Goal: Task Accomplishment & Management: Use online tool/utility

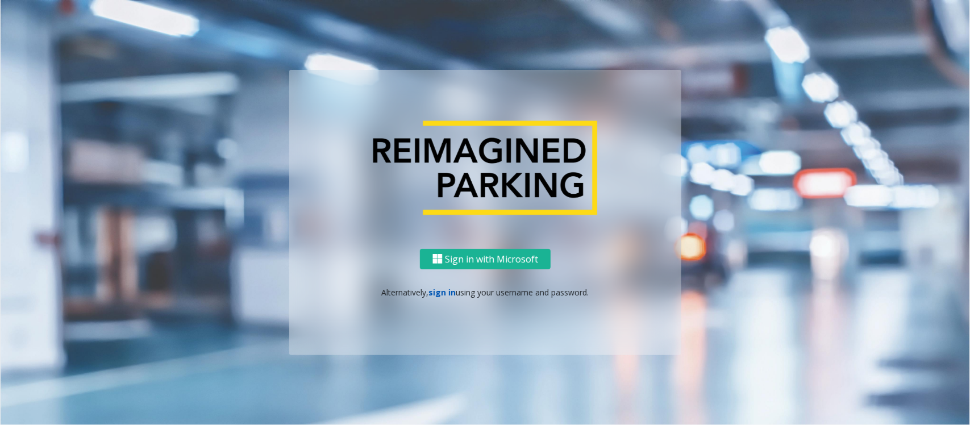
click at [435, 293] on link "sign in" at bounding box center [442, 292] width 27 height 11
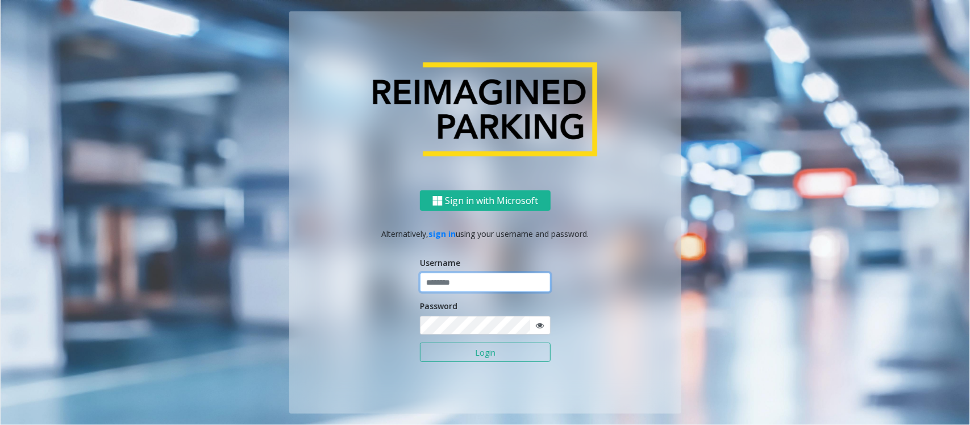
type input "**********"
click at [458, 277] on input "**********" at bounding box center [485, 282] width 131 height 19
click at [445, 351] on button "Login" at bounding box center [485, 352] width 131 height 19
click at [458, 354] on button "Login" at bounding box center [485, 352] width 131 height 19
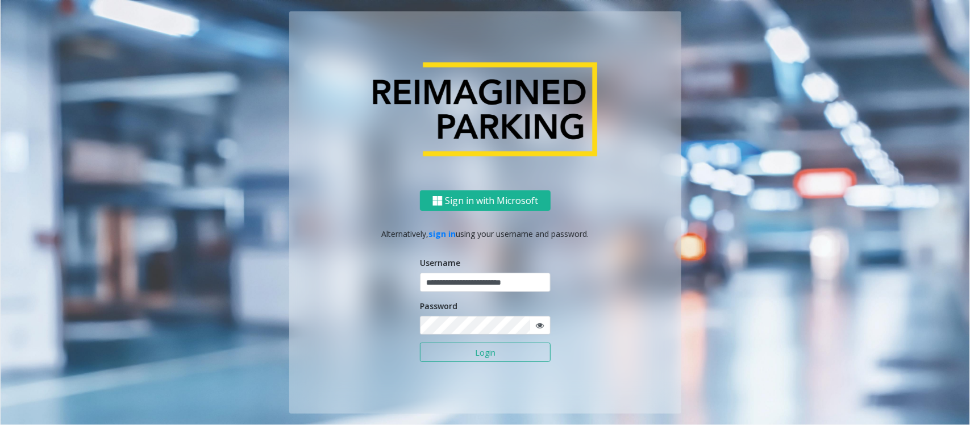
click at [540, 325] on icon at bounding box center [540, 326] width 8 height 8
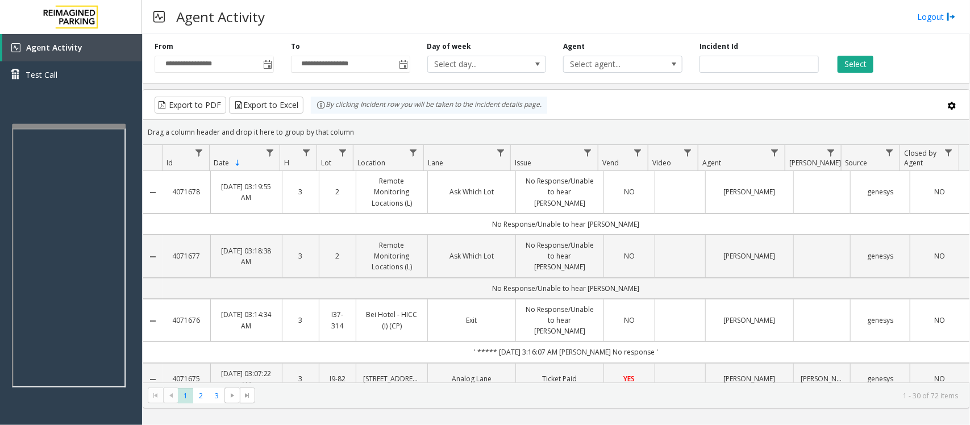
click at [89, 126] on div at bounding box center [69, 126] width 114 height 5
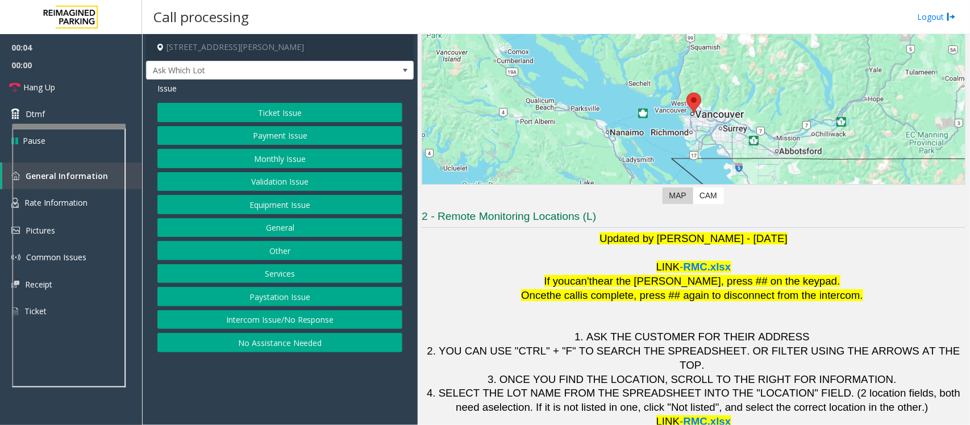
scroll to position [106, 0]
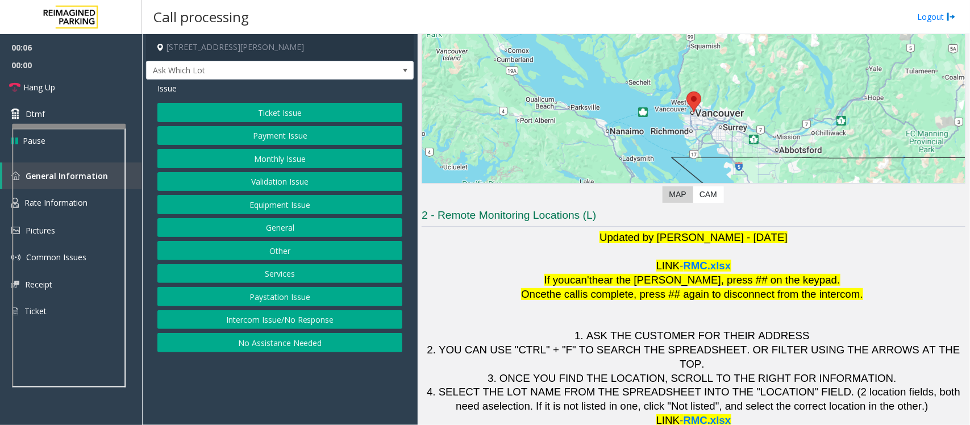
click at [346, 314] on button "Intercom Issue/No Response" at bounding box center [279, 319] width 245 height 19
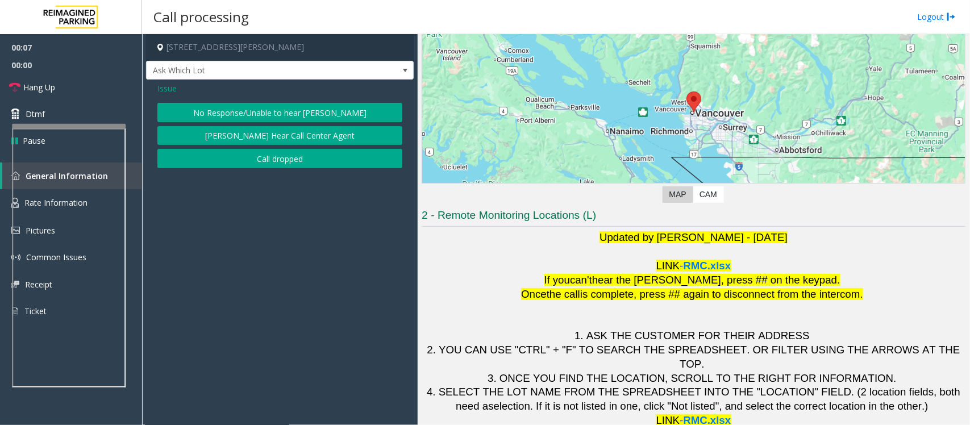
click at [312, 103] on button "No Response/Unable to hear [PERSON_NAME]" at bounding box center [279, 112] width 245 height 19
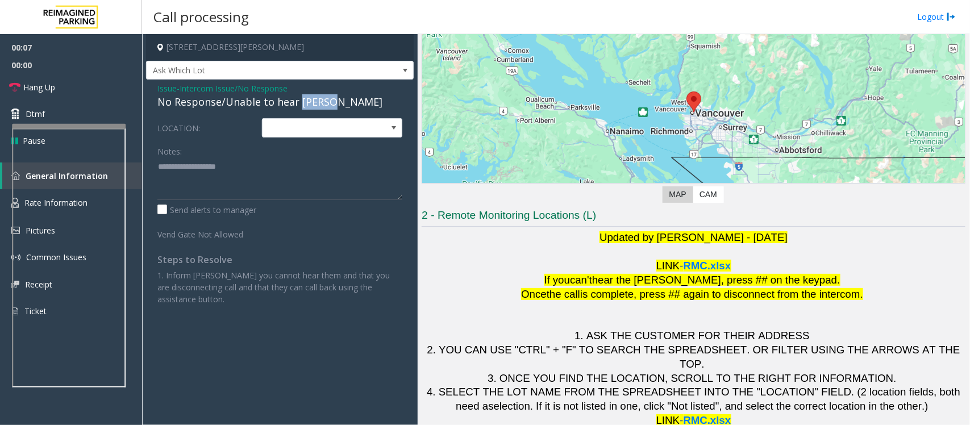
click at [312, 103] on div "No Response/Unable to hear [PERSON_NAME]" at bounding box center [279, 101] width 245 height 15
drag, startPoint x: 259, startPoint y: 152, endPoint x: 205, endPoint y: 181, distance: 61.5
click at [205, 181] on textarea at bounding box center [279, 178] width 245 height 43
click at [64, 87] on link "Hang Up" at bounding box center [71, 87] width 142 height 27
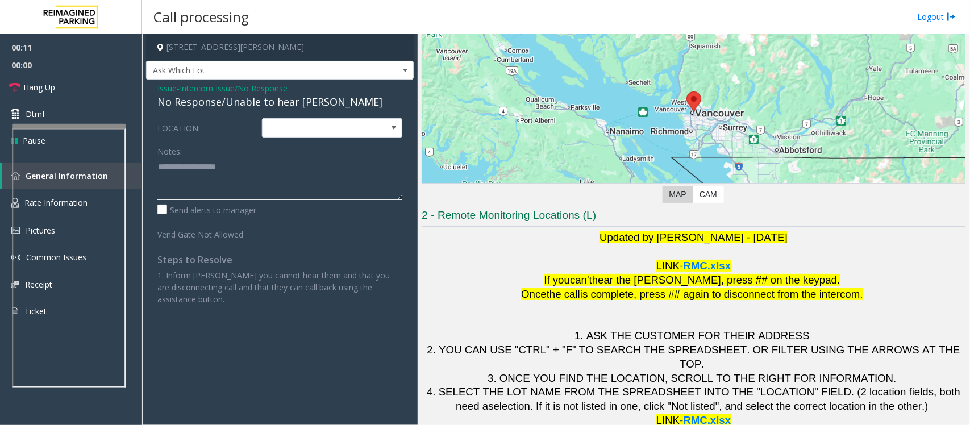
click at [172, 171] on textarea at bounding box center [279, 178] width 245 height 43
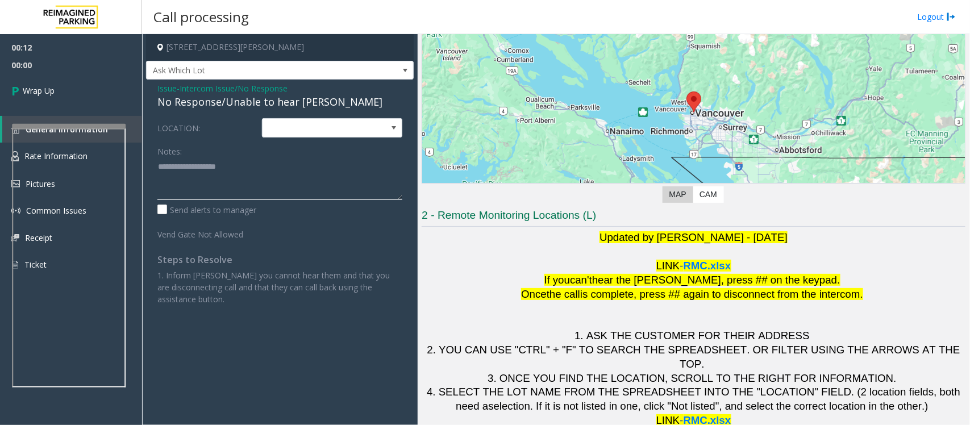
click at [172, 171] on textarea at bounding box center [279, 178] width 245 height 43
paste textarea "**********"
type textarea "**********"
click at [55, 94] on span "Wrap Up" at bounding box center [39, 91] width 32 height 12
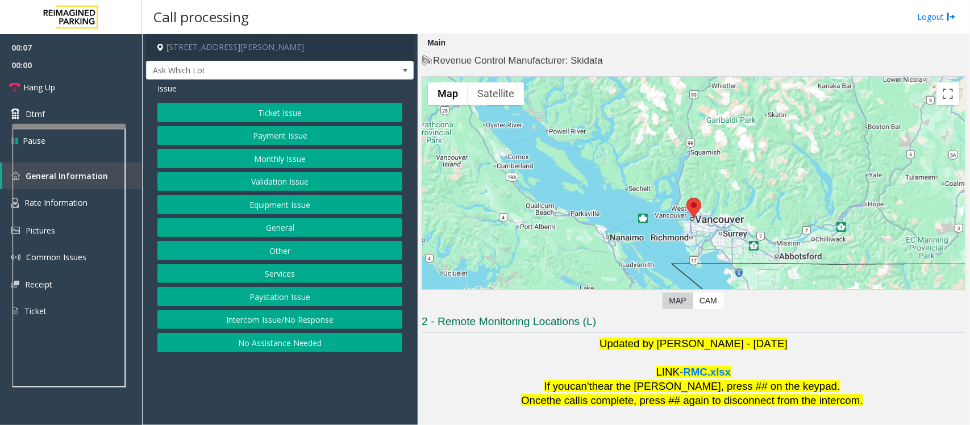
click at [366, 319] on button "Intercom Issue/No Response" at bounding box center [279, 319] width 245 height 19
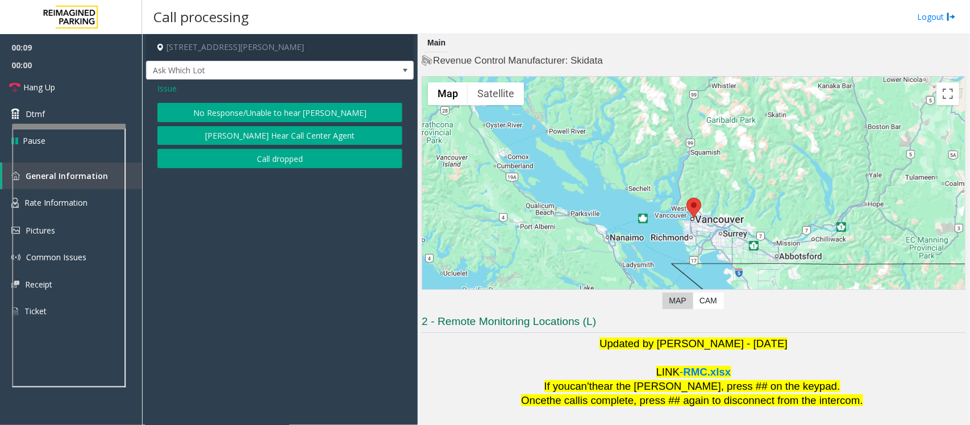
click at [234, 111] on button "No Response/Unable to hear [PERSON_NAME]" at bounding box center [279, 112] width 245 height 19
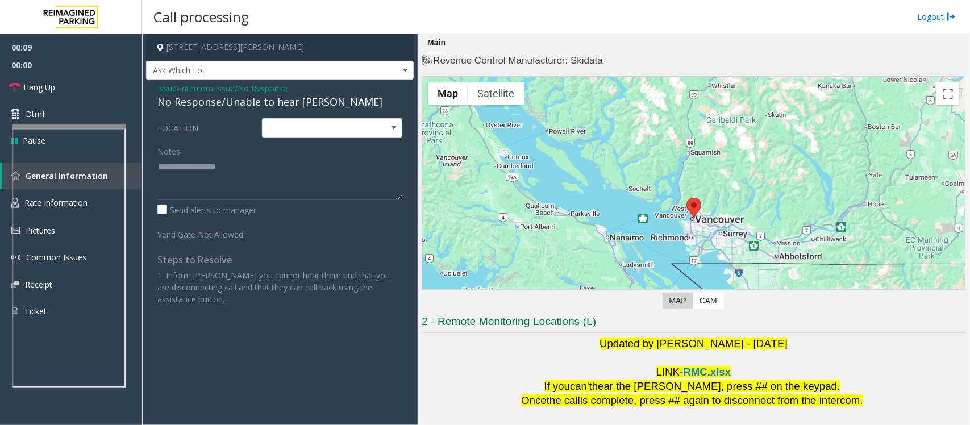
click at [234, 107] on div "No Response/Unable to hear [PERSON_NAME]" at bounding box center [279, 101] width 245 height 15
copy div "No Response/Unable to hear [PERSON_NAME]"
click at [233, 169] on textarea at bounding box center [279, 178] width 245 height 43
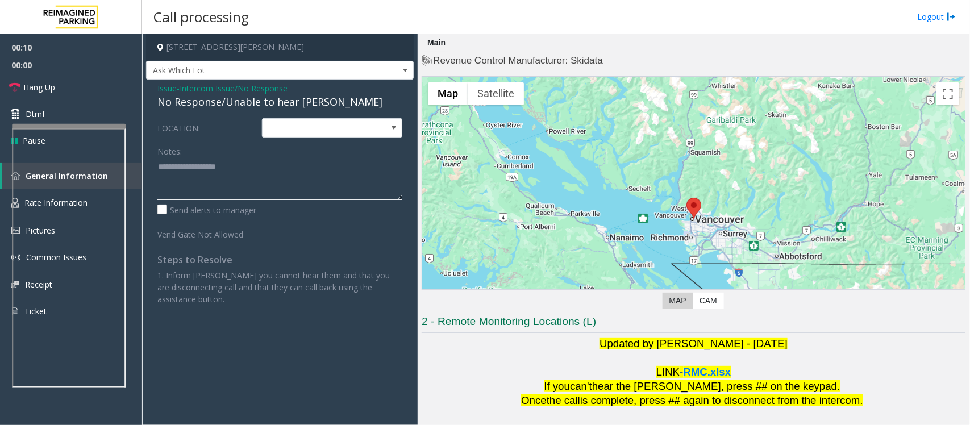
paste textarea "**********"
type textarea "**********"
click at [70, 87] on link "Hang Up" at bounding box center [71, 87] width 142 height 27
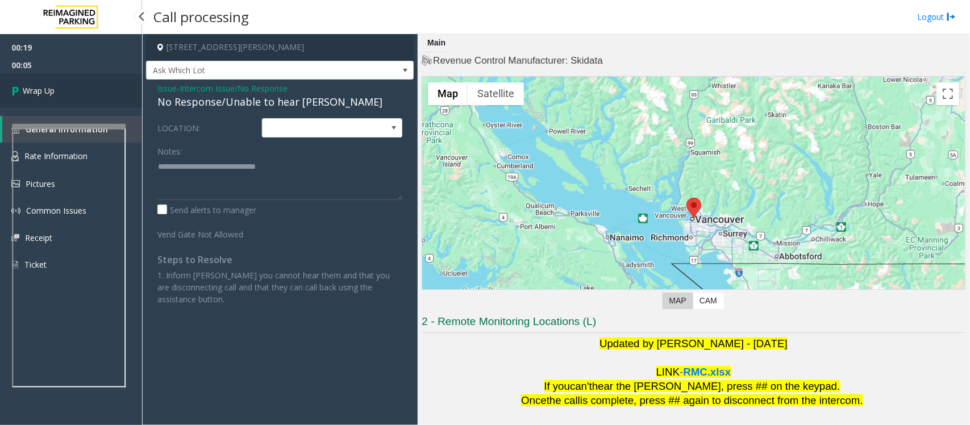
click at [70, 87] on link "Wrap Up" at bounding box center [71, 91] width 142 height 34
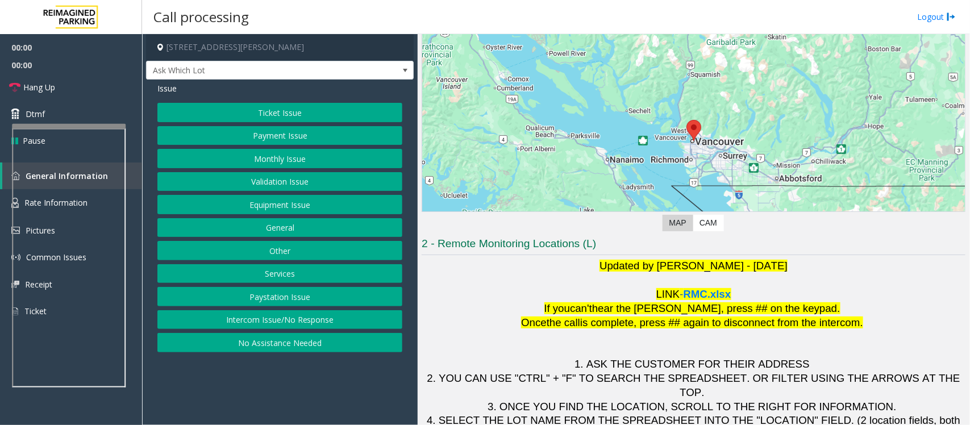
scroll to position [106, 0]
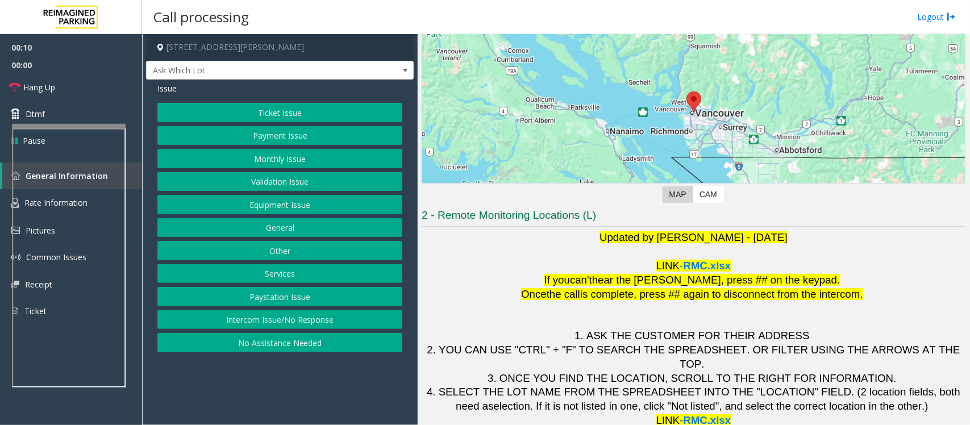
click at [223, 322] on button "Intercom Issue/No Response" at bounding box center [279, 319] width 245 height 19
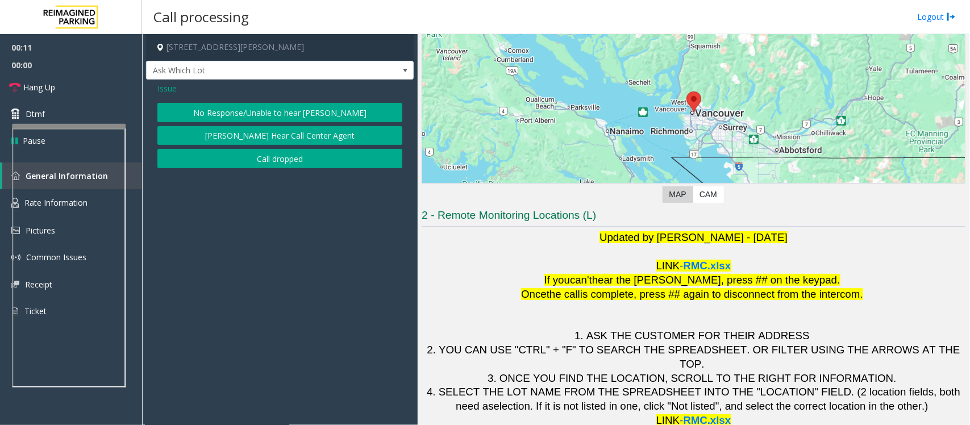
click at [268, 114] on button "No Response/Unable to hear [PERSON_NAME]" at bounding box center [279, 112] width 245 height 19
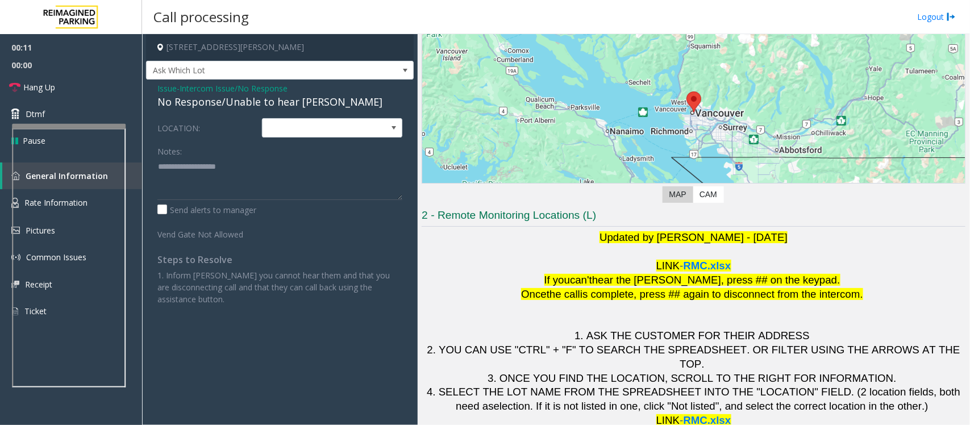
click at [263, 108] on div "No Response/Unable to hear [PERSON_NAME]" at bounding box center [279, 101] width 245 height 15
copy div "No Response/Unable to hear [PERSON_NAME]"
paste textarea "**********"
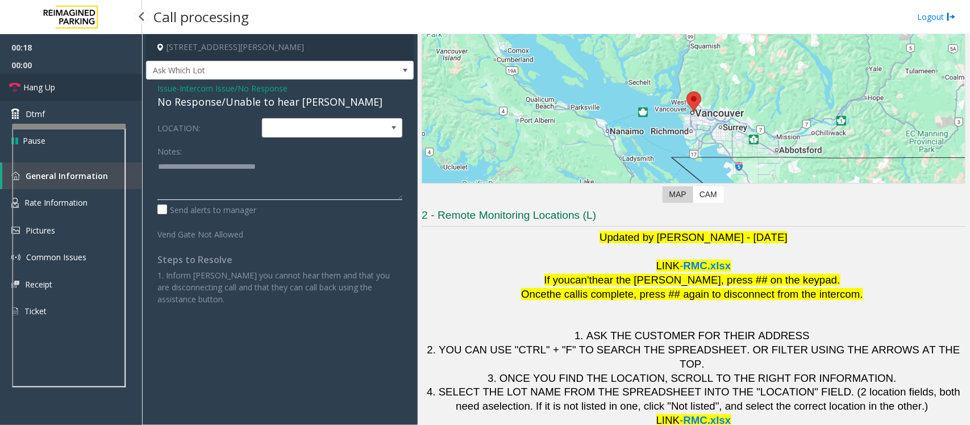
type textarea "**********"
click at [55, 86] on span "Hang Up" at bounding box center [39, 87] width 32 height 12
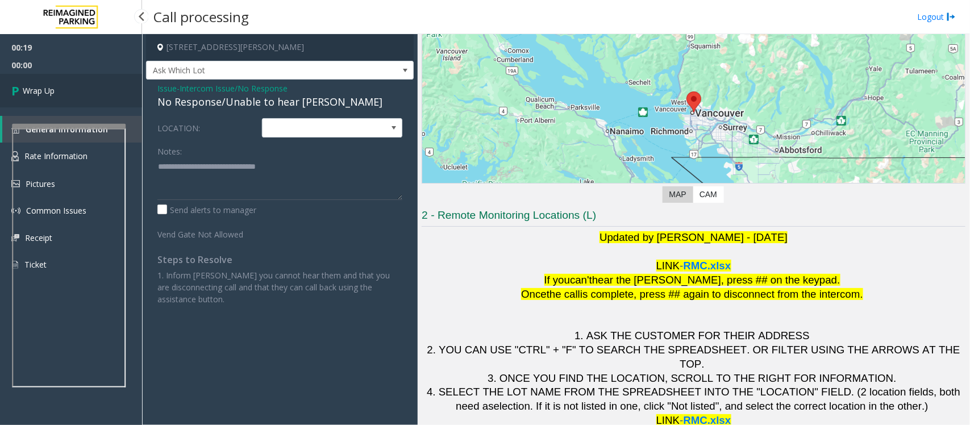
click at [55, 86] on span "Wrap Up" at bounding box center [39, 91] width 32 height 12
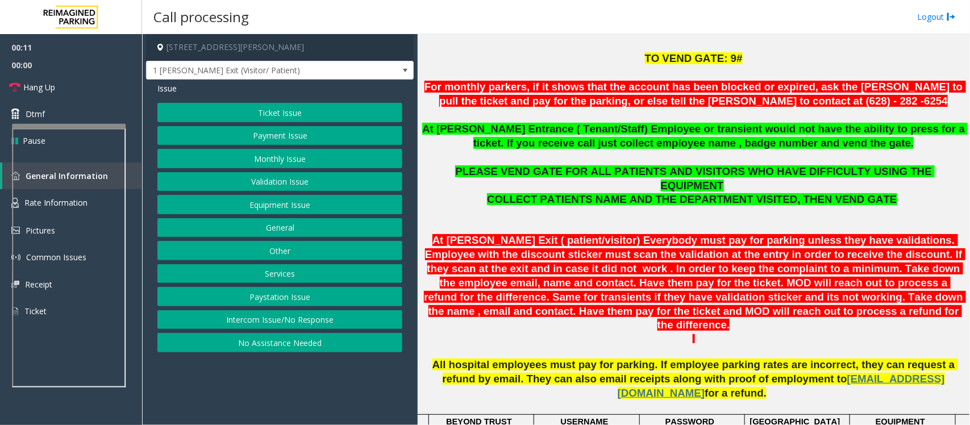
scroll to position [355, 0]
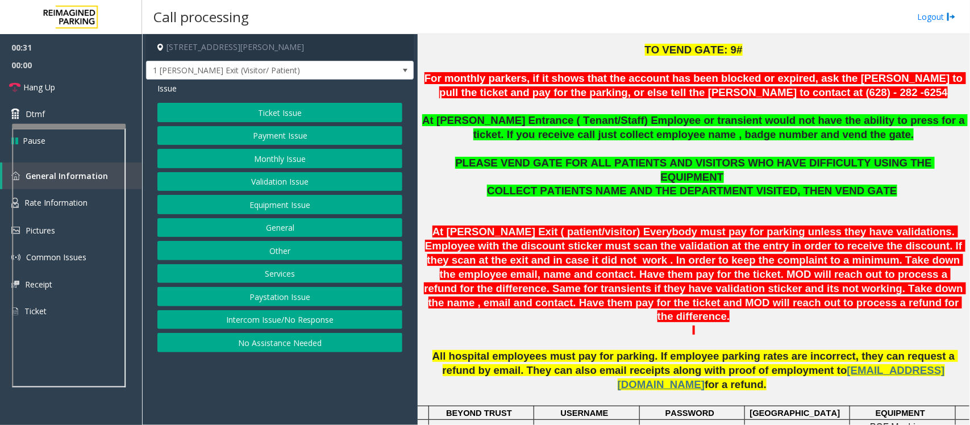
click at [766, 63] on p at bounding box center [694, 64] width 544 height 14
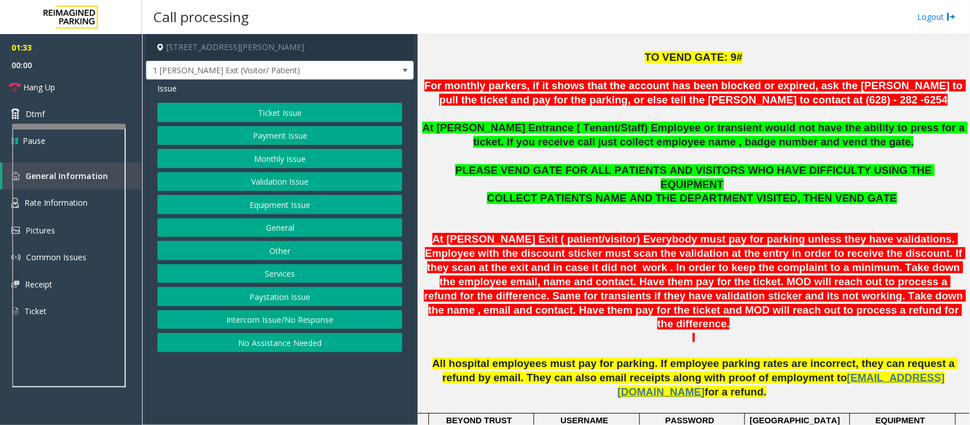
scroll to position [277, 0]
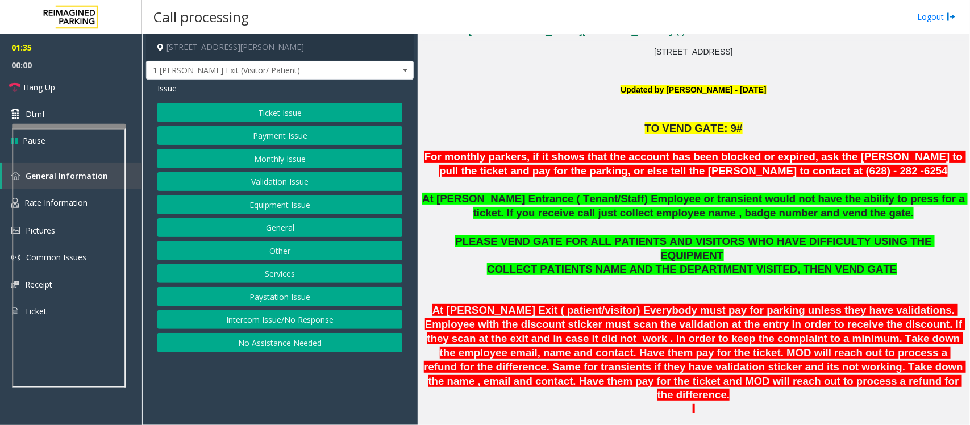
click at [284, 160] on button "Monthly Issue" at bounding box center [279, 158] width 245 height 19
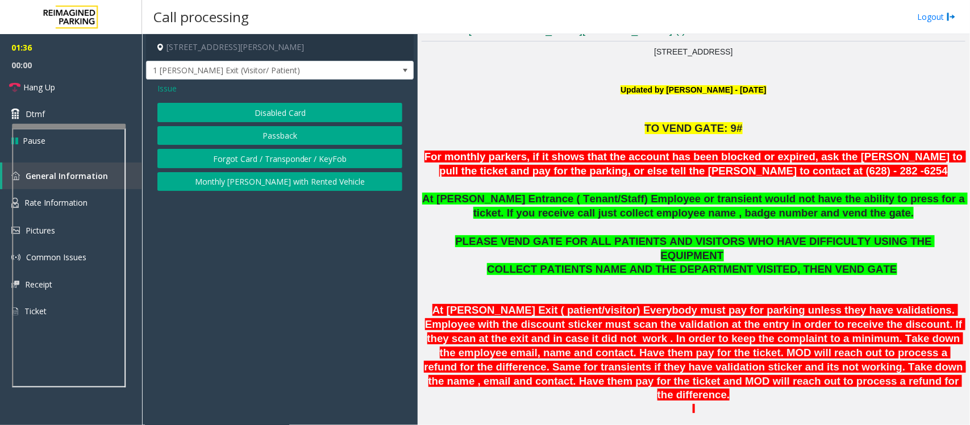
click at [251, 114] on button "Disabled Card" at bounding box center [279, 112] width 245 height 19
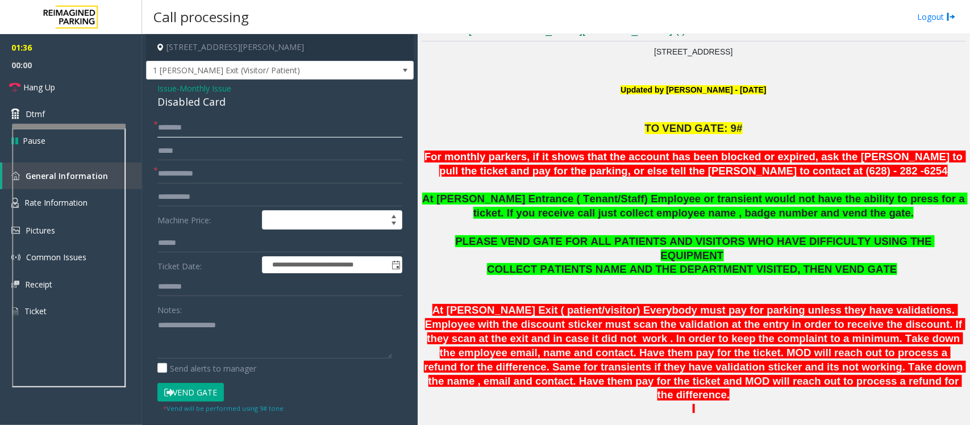
click at [171, 135] on input "text" at bounding box center [279, 127] width 245 height 19
click at [193, 127] on input "text" at bounding box center [279, 127] width 245 height 19
type input "*"
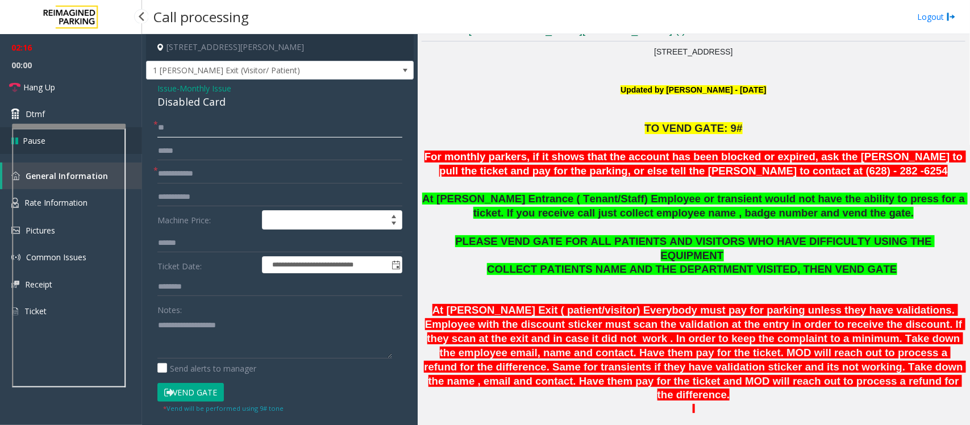
type input "*"
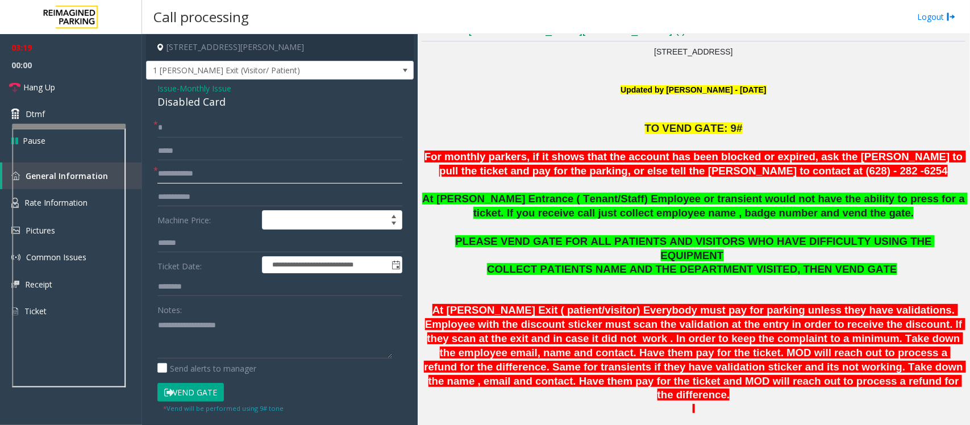
click at [209, 175] on input "text" at bounding box center [279, 173] width 245 height 19
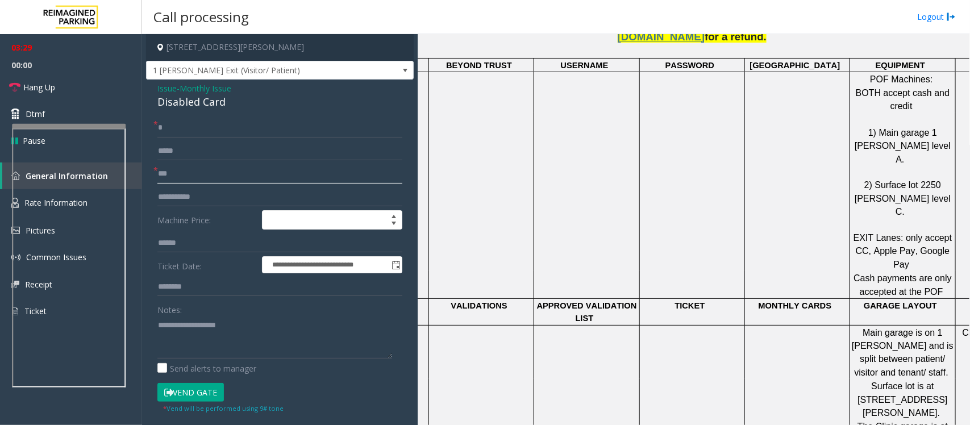
scroll to position [1272, 0]
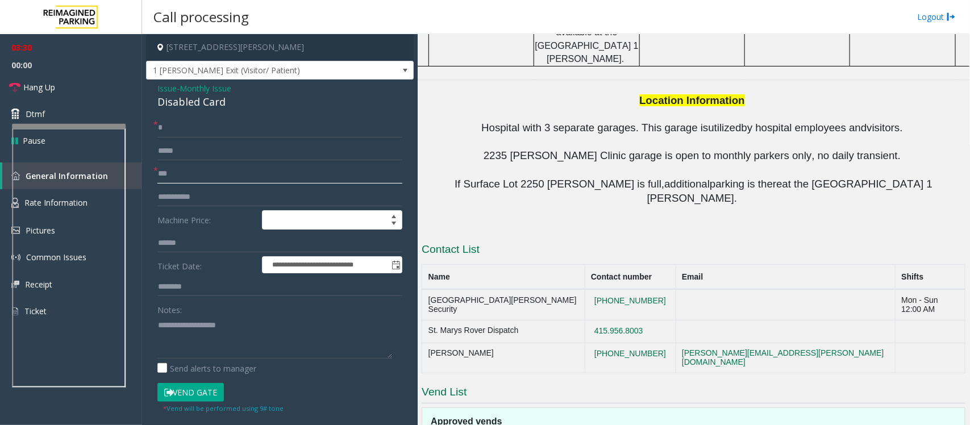
type input "***"
drag, startPoint x: 653, startPoint y: 154, endPoint x: 558, endPoint y: 154, distance: 94.4
click at [558, 320] on tr "St. Marys Rover Dispatch 415.956.8003" at bounding box center [693, 331] width 543 height 23
copy tr "415.956.8003"
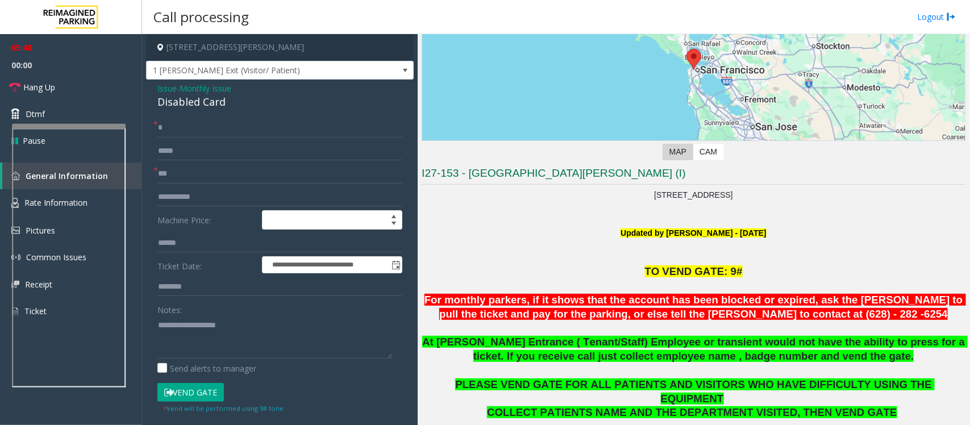
scroll to position [64, 0]
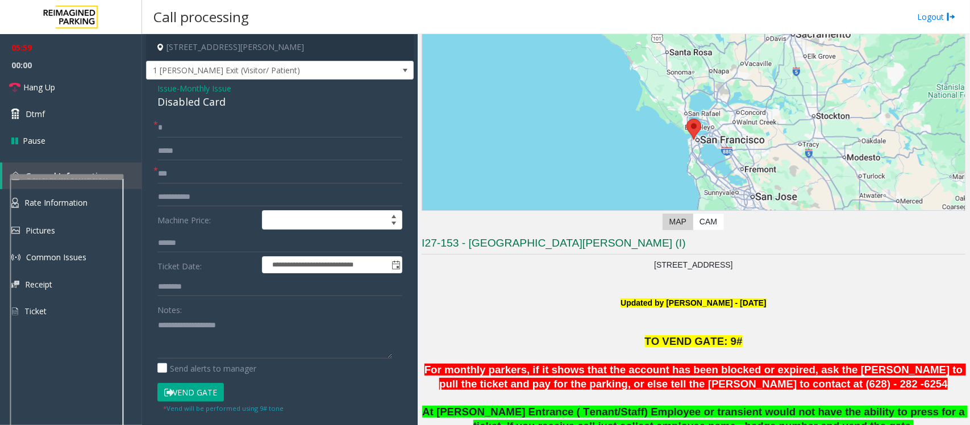
click at [88, 176] on div at bounding box center [67, 177] width 114 height 5
click at [72, 89] on link "Hang Up" at bounding box center [71, 87] width 142 height 27
click at [189, 101] on div "Disabled Card" at bounding box center [279, 101] width 245 height 15
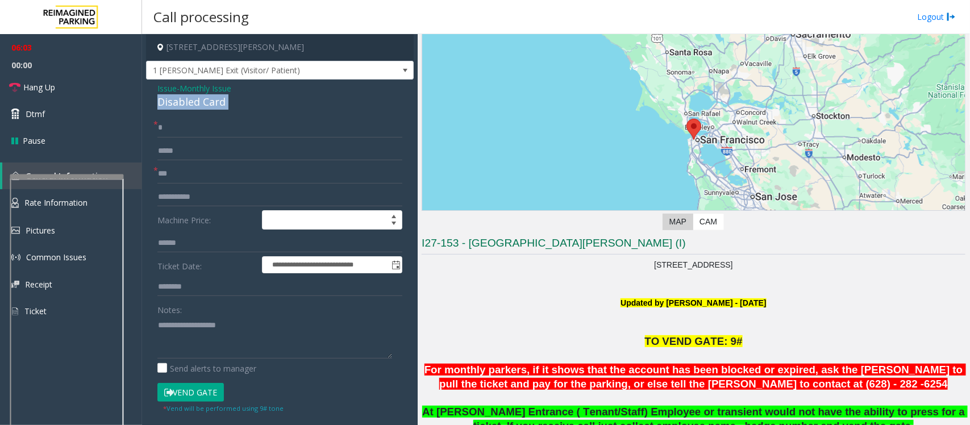
copy div "Disabled Card"
click at [192, 346] on textarea at bounding box center [274, 337] width 235 height 43
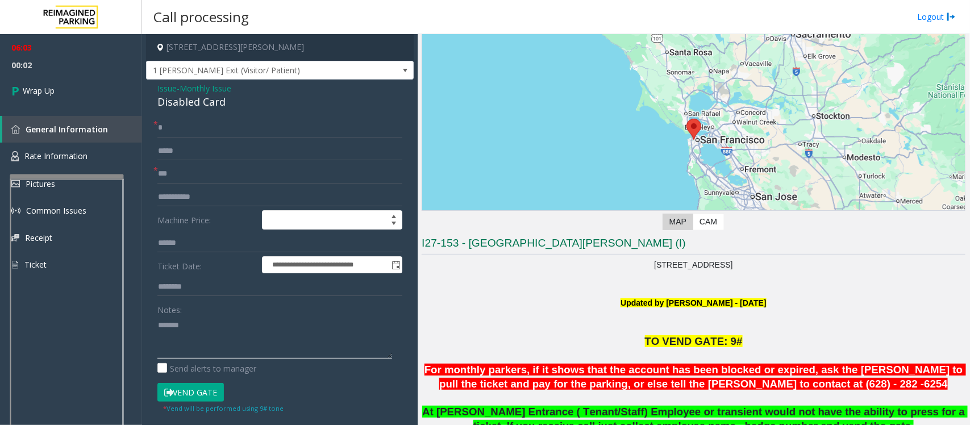
paste textarea "**********"
drag, startPoint x: 192, startPoint y: 356, endPoint x: 179, endPoint y: 337, distance: 23.0
click at [179, 337] on textarea at bounding box center [274, 337] width 235 height 43
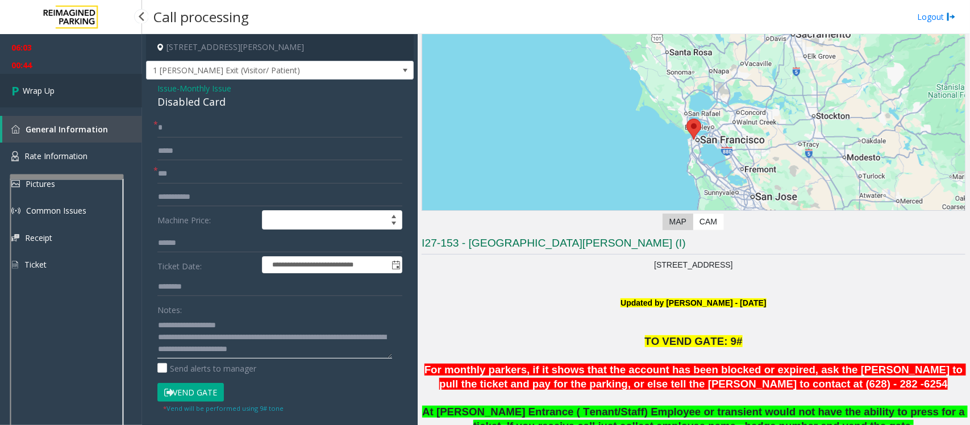
type textarea "**********"
click at [43, 86] on span "Wrap Up" at bounding box center [39, 91] width 32 height 12
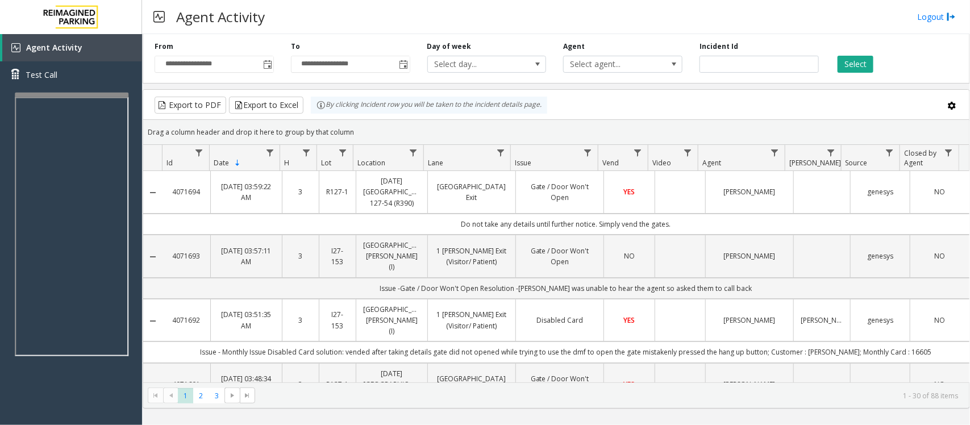
click at [59, 94] on div at bounding box center [72, 95] width 114 height 5
